Goal: Task Accomplishment & Management: Complete application form

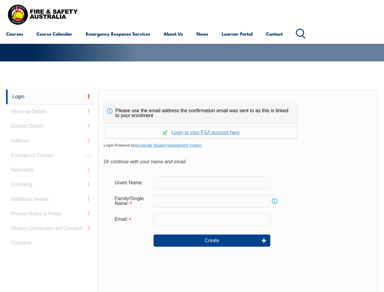
click at [192, 99] on div "Please use the email address the confirmation email was sent to as this is link…" at bounding box center [238, 216] width 280 height 255
click at [192, 191] on form "Given Name: Family/Single Name: Info Email: Create" at bounding box center [238, 215] width 269 height 91
click at [51, 97] on link "Login" at bounding box center [50, 96] width 89 height 15
click at [51, 112] on div "Login Personal Details Contact Details Address Emergency Contact Nationality Sc…" at bounding box center [52, 241] width 92 height 304
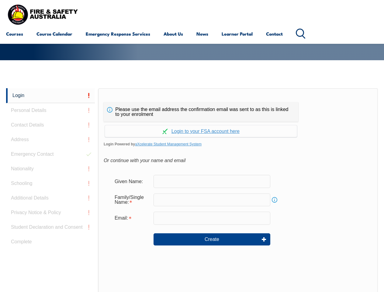
click at [51, 126] on div "Login Personal Details Contact Details Address Emergency Contact Nationality Sc…" at bounding box center [52, 240] width 92 height 304
click at [51, 141] on div "Login Personal Details Contact Details Address Emergency Contact Nationality Sc…" at bounding box center [52, 240] width 92 height 304
click at [51, 156] on div "Login Personal Details Contact Details Address Emergency Contact Nationality Sc…" at bounding box center [52, 240] width 92 height 304
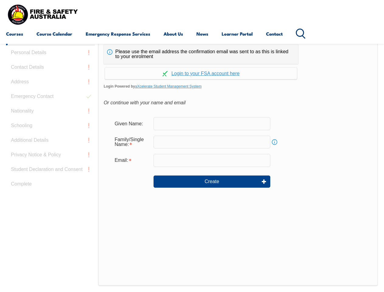
click at [51, 170] on div "Login Personal Details Contact Details Address Emergency Contact Nationality Sc…" at bounding box center [52, 182] width 92 height 304
click at [51, 185] on div "Login Personal Details Contact Details Address Emergency Contact Nationality Sc…" at bounding box center [52, 182] width 92 height 304
click at [51, 199] on div "Login Personal Details Contact Details Address Emergency Contact Nationality Sc…" at bounding box center [52, 182] width 92 height 304
